Goal: Find specific page/section: Find specific page/section

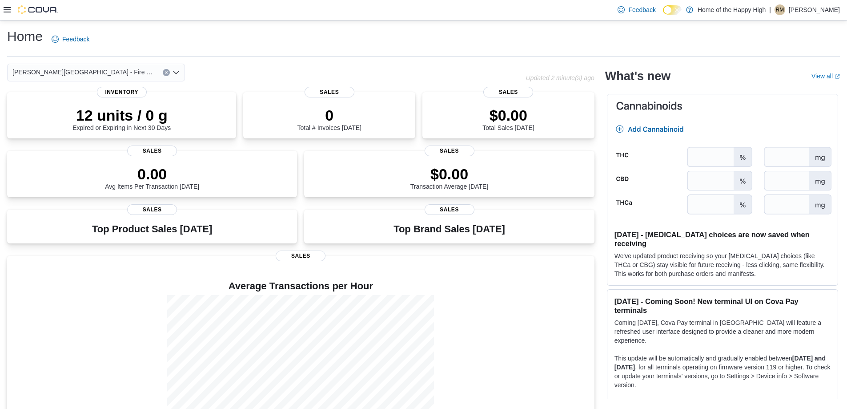
click at [12, 11] on div at bounding box center [31, 9] width 54 height 9
click at [5, 11] on icon at bounding box center [7, 9] width 7 height 7
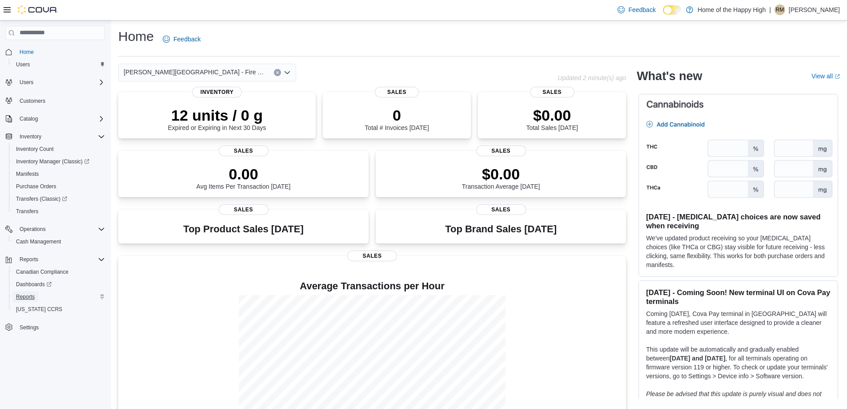
click at [37, 294] on link "Reports" at bounding box center [25, 296] width 26 height 11
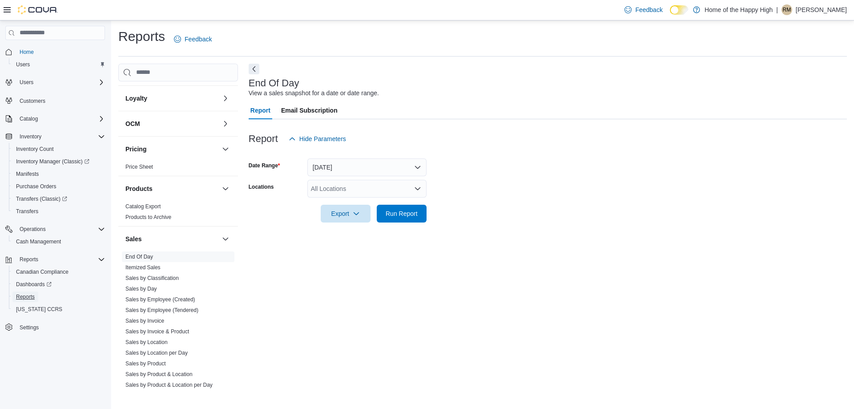
scroll to position [400, 0]
click at [140, 356] on link "Sales by Product" at bounding box center [145, 356] width 40 height 6
